Goal: Communication & Community: Share content

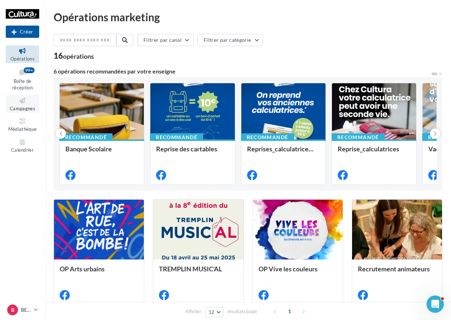
click at [24, 99] on icon at bounding box center [22, 100] width 29 height 8
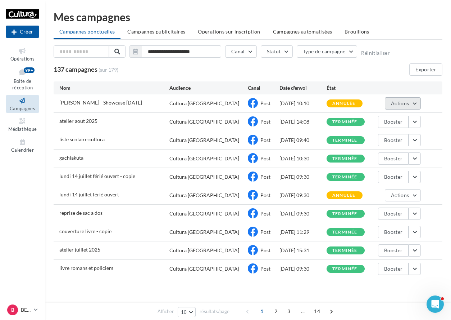
click at [413, 103] on button "Actions" at bounding box center [403, 103] width 36 height 12
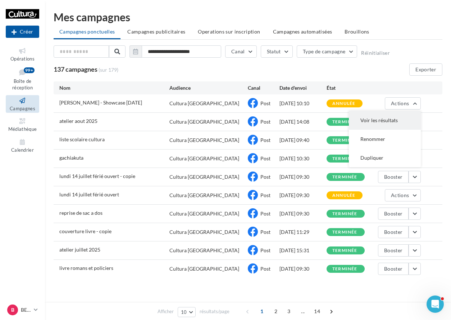
click at [387, 118] on button "Voir les résultats" at bounding box center [385, 120] width 72 height 19
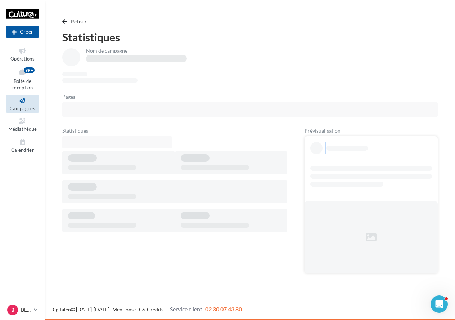
drag, startPoint x: 347, startPoint y: 173, endPoint x: 396, endPoint y: 191, distance: 52.2
click at [396, 191] on div at bounding box center [371, 204] width 133 height 137
click at [29, 104] on icon at bounding box center [22, 100] width 29 height 8
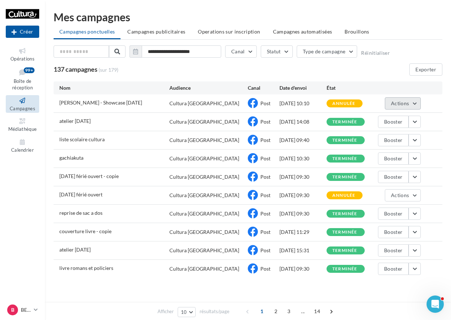
click at [415, 107] on button "Actions" at bounding box center [403, 103] width 36 height 12
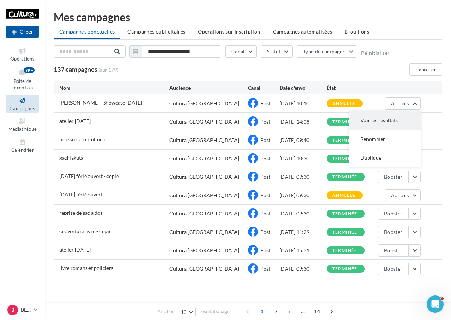
click at [382, 111] on button "Voir les résultats" at bounding box center [385, 120] width 72 height 19
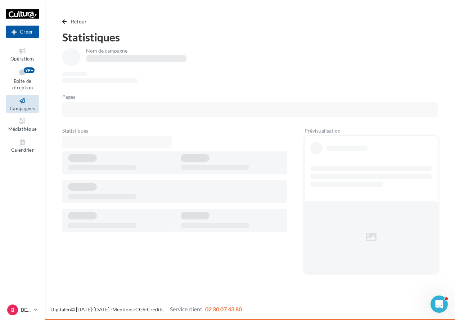
click at [24, 102] on icon at bounding box center [22, 100] width 29 height 8
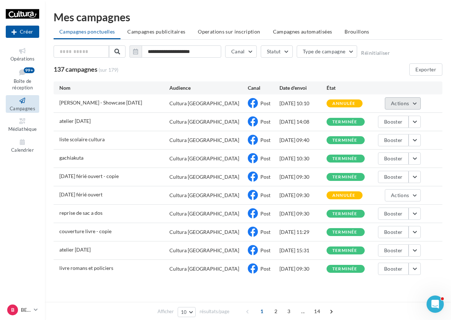
click at [396, 98] on button "Actions" at bounding box center [403, 103] width 36 height 12
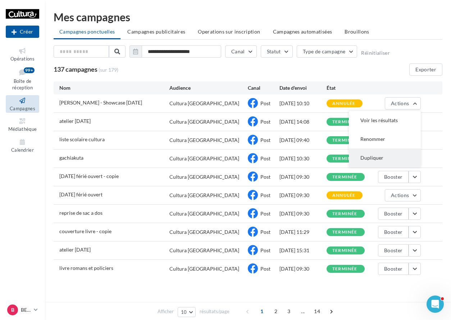
click at [384, 153] on button "Dupliquer" at bounding box center [385, 157] width 72 height 19
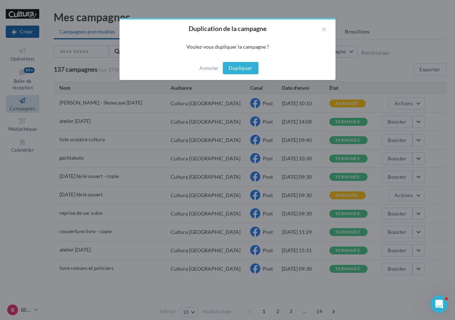
click at [249, 66] on button "Dupliquer" at bounding box center [241, 68] width 36 height 12
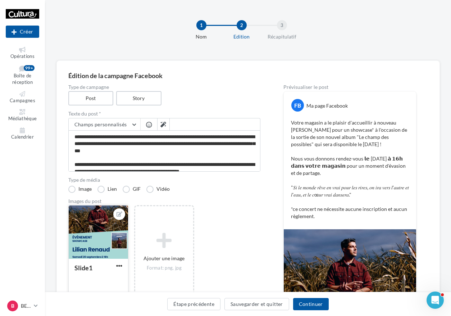
click at [118, 261] on div "Slide1" at bounding box center [98, 278] width 59 height 39
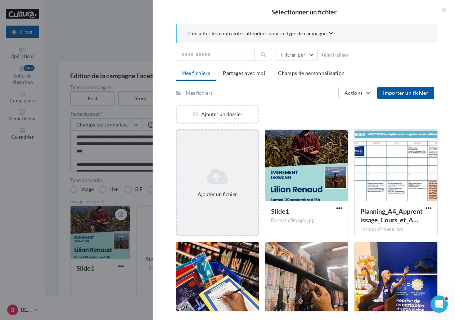
click at [208, 180] on icon at bounding box center [218, 175] width 76 height 17
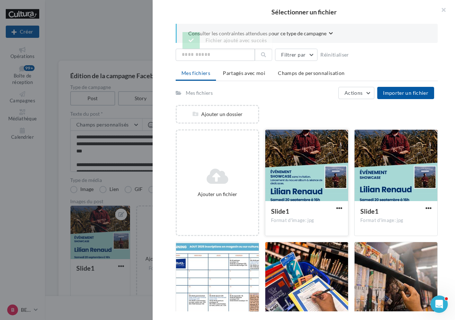
click at [308, 152] on div at bounding box center [306, 166] width 83 height 72
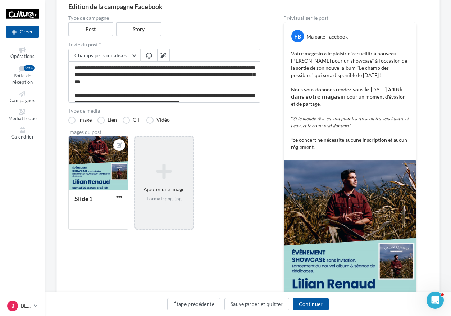
scroll to position [72, 0]
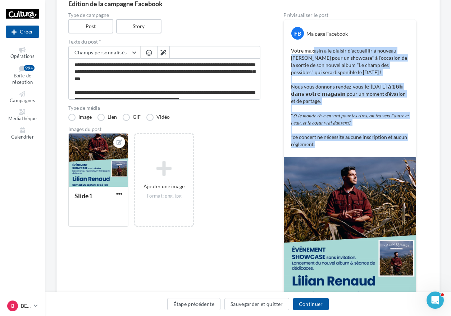
drag, startPoint x: 314, startPoint y: 50, endPoint x: 350, endPoint y: 145, distance: 101.5
click at [350, 145] on p "Votre magasin a le plaisir d'accueillir à nouveau [PERSON_NAME] pour un showcas…" at bounding box center [350, 97] width 118 height 101
click at [351, 140] on p "Votre magasin a le plaisir d'accueillir à nouveau [PERSON_NAME] pour un showcas…" at bounding box center [350, 97] width 118 height 101
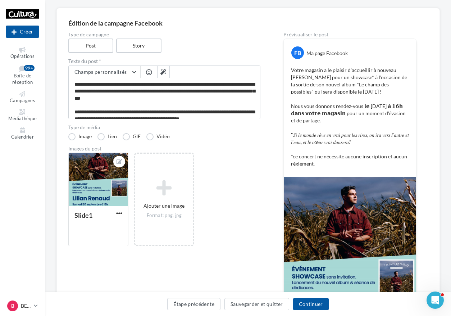
scroll to position [0, 0]
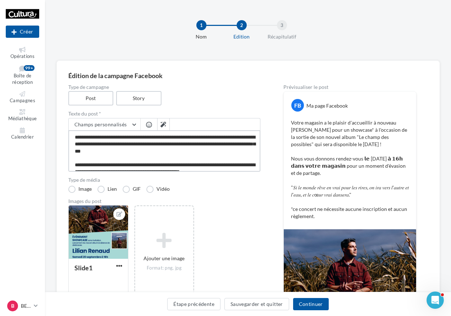
drag, startPoint x: 172, startPoint y: 152, endPoint x: 220, endPoint y: 150, distance: 47.9
click at [220, 150] on textarea "**********" at bounding box center [164, 150] width 192 height 41
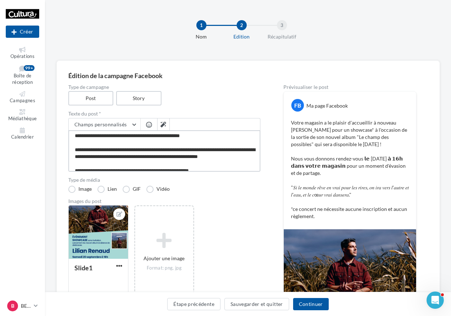
drag, startPoint x: 98, startPoint y: 148, endPoint x: 209, endPoint y: 165, distance: 112.5
click at [209, 165] on textarea "**********" at bounding box center [164, 150] width 192 height 41
click at [143, 160] on textarea "**********" at bounding box center [164, 150] width 192 height 41
drag, startPoint x: 135, startPoint y: 158, endPoint x: 75, endPoint y: 152, distance: 60.5
click at [75, 152] on textarea "**********" at bounding box center [164, 150] width 192 height 41
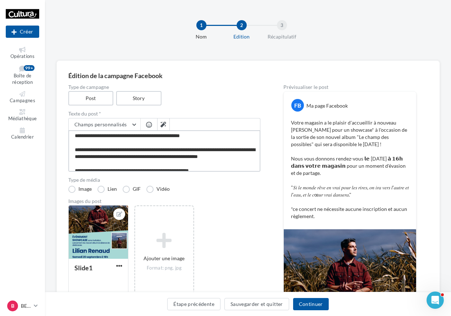
type textarea "**********"
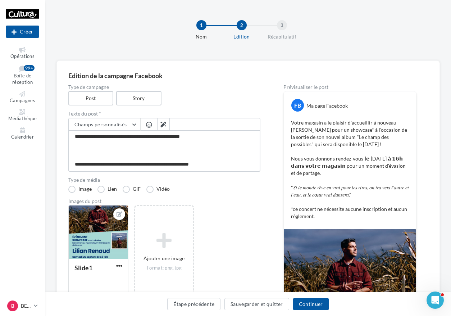
type textarea "**********"
click at [102, 155] on textarea "**********" at bounding box center [164, 150] width 192 height 41
type textarea "**********"
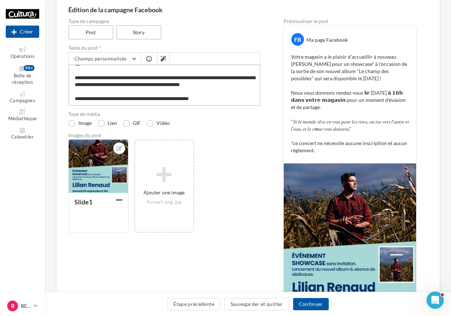
scroll to position [72, 0]
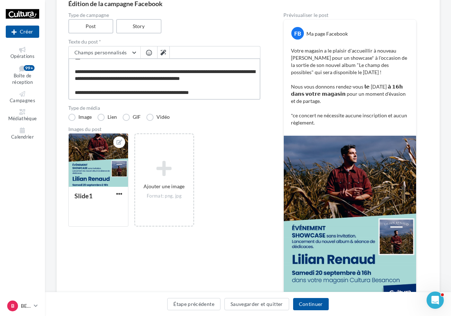
type textarea "**********"
drag, startPoint x: 333, startPoint y: 79, endPoint x: 382, endPoint y: 103, distance: 54.6
click at [382, 103] on p "Votre magasin a le plaisir d'accueillir à nouveau [PERSON_NAME] pour un showcas…" at bounding box center [350, 86] width 118 height 79
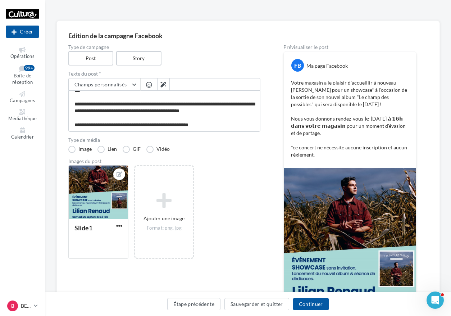
scroll to position [0, 0]
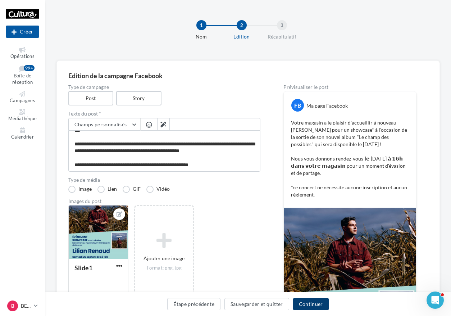
click at [314, 304] on button "Continuer" at bounding box center [311, 304] width 36 height 12
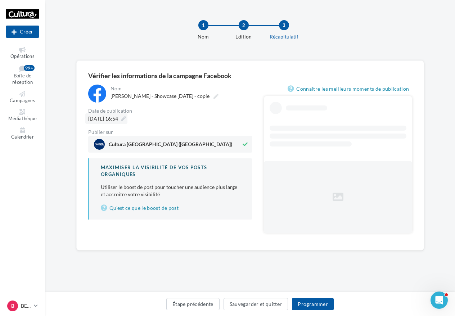
click at [127, 122] on div "01/09/2025 à 16:54" at bounding box center [106, 118] width 42 height 10
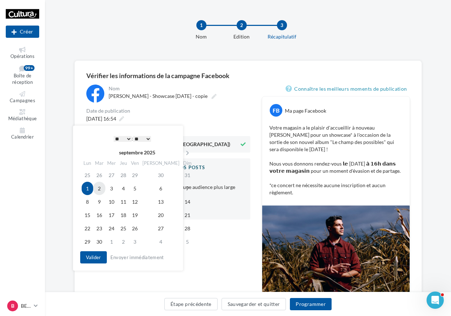
click at [105, 190] on td "2" at bounding box center [99, 188] width 12 height 13
click at [127, 141] on select "* * * * * * * * * * ** ** ** ** ** ** ** ** ** ** ** ** ** **" at bounding box center [121, 139] width 18 height 6
click at [142, 139] on select "** ** ** ** ** **" at bounding box center [140, 139] width 18 height 6
click at [86, 262] on button "Valider" at bounding box center [91, 257] width 27 height 12
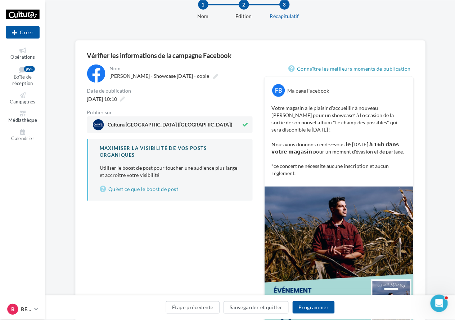
scroll to position [1, 0]
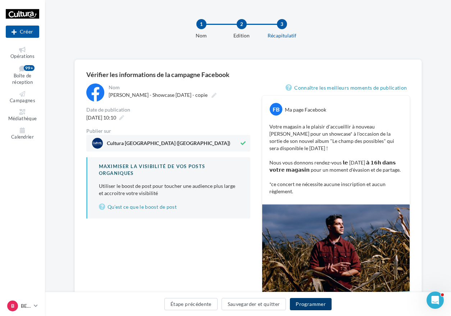
click at [316, 302] on button "Programmer" at bounding box center [311, 304] width 42 height 12
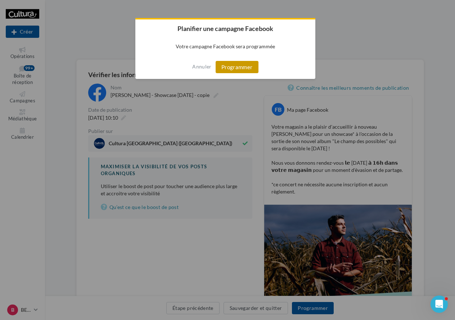
click at [248, 68] on button "Programmer" at bounding box center [237, 67] width 43 height 12
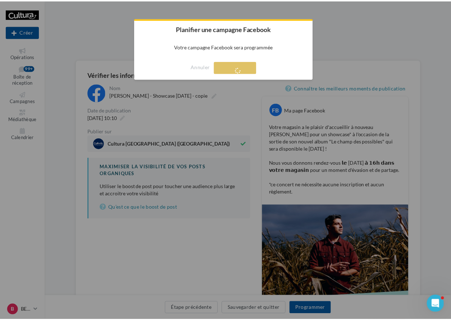
scroll to position [12, 0]
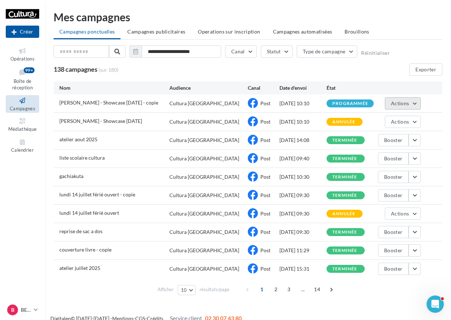
click at [401, 105] on span "Actions" at bounding box center [400, 103] width 18 height 6
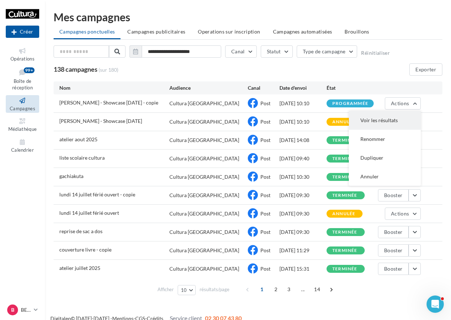
click at [396, 120] on button "Voir les résultats" at bounding box center [385, 120] width 72 height 19
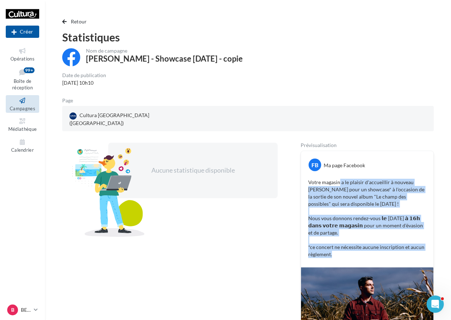
drag, startPoint x: 340, startPoint y: 175, endPoint x: 405, endPoint y: 245, distance: 95.0
click at [405, 245] on p "Votre magasin a le plaisir d'accueillir à nouveau 𝗟𝗶𝗹𝗶𝗮𝗻 𝗥𝗲𝗻𝗮𝘂𝗱 pour un showcas…" at bounding box center [367, 218] width 118 height 79
copy p "a le plaisir d'accueillir à nouveau 𝗟𝗶𝗹𝗶𝗮𝗻 𝗥𝗲𝗻𝗮𝘂𝗱 pour un showcase* à l'occasio…"
click at [419, 165] on div "FB Ma page Facebook Votre magasin a le plaisir d'accueillir à nouveau 𝗟𝗶𝗹𝗶𝗮𝗻 𝗥𝗲…" at bounding box center [367, 209] width 132 height 116
click at [420, 200] on p "Votre magasin a le plaisir d'accueillir à nouveau 𝗟𝗶𝗹𝗶𝗮𝗻 𝗥𝗲𝗻𝗮𝘂𝗱 pour un showcas…" at bounding box center [367, 218] width 118 height 79
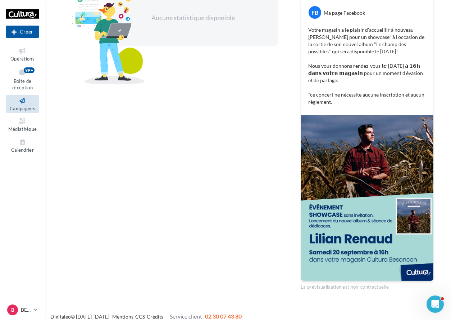
scroll to position [8, 0]
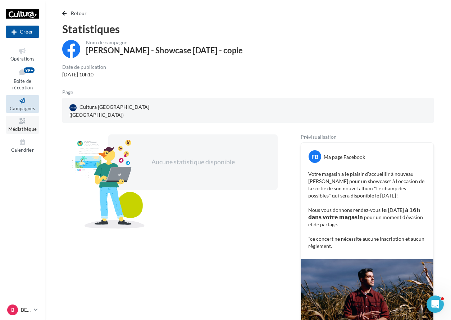
click at [33, 116] on link "Médiathèque" at bounding box center [22, 125] width 33 height 18
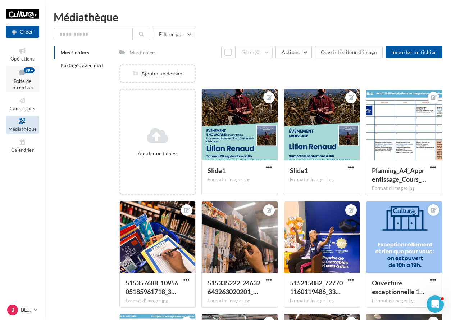
click at [17, 83] on span "Boîte de réception" at bounding box center [22, 84] width 21 height 13
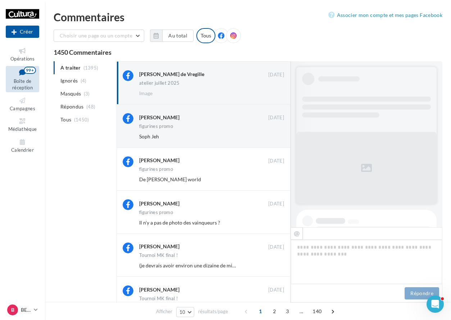
scroll to position [121, 0]
